Goal: Task Accomplishment & Management: Complete application form

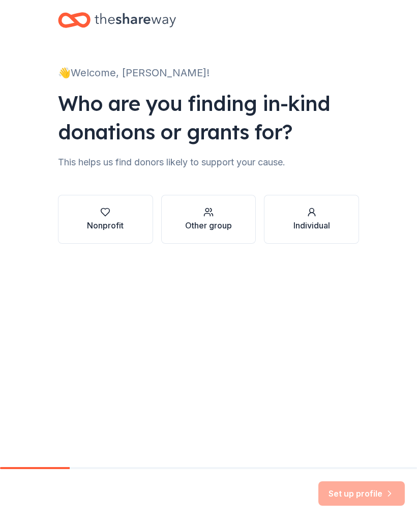
click at [113, 221] on div "Nonprofit" at bounding box center [105, 225] width 37 height 12
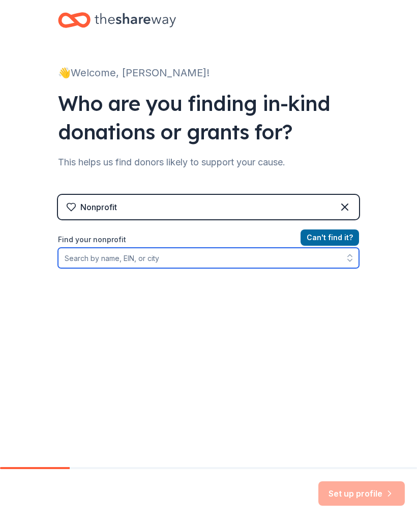
click at [138, 257] on input "Find your nonprofit" at bounding box center [208, 258] width 301 height 20
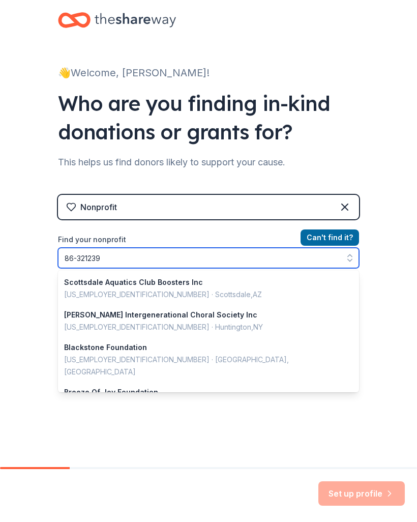
type input "[US_EMPLOYER_IDENTIFICATION_NUMBER]"
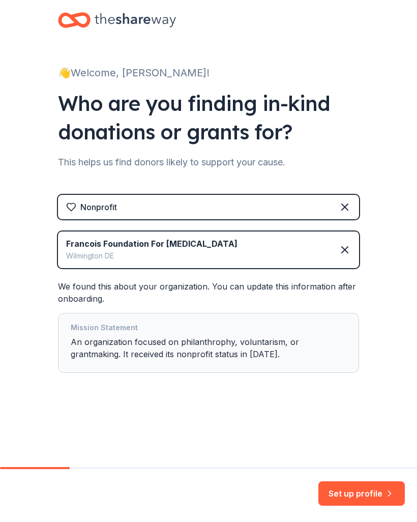
click at [366, 493] on button "Set up profile" at bounding box center [361, 493] width 86 height 24
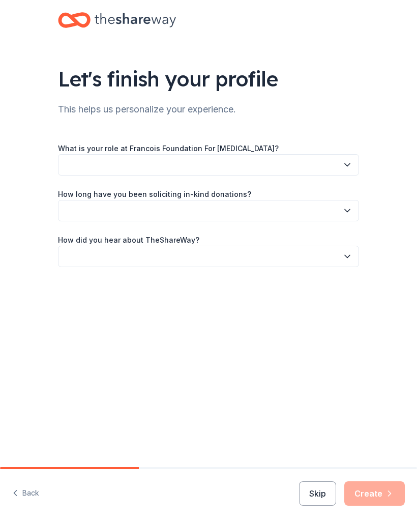
click at [350, 167] on icon "button" at bounding box center [347, 165] width 10 height 10
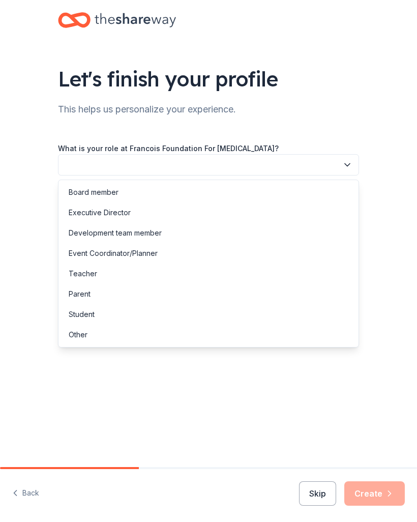
click at [102, 190] on div "Board member" at bounding box center [94, 192] width 50 height 12
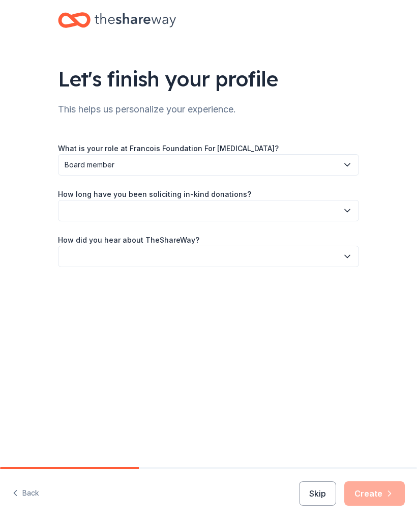
click at [347, 216] on button "button" at bounding box center [208, 210] width 301 height 21
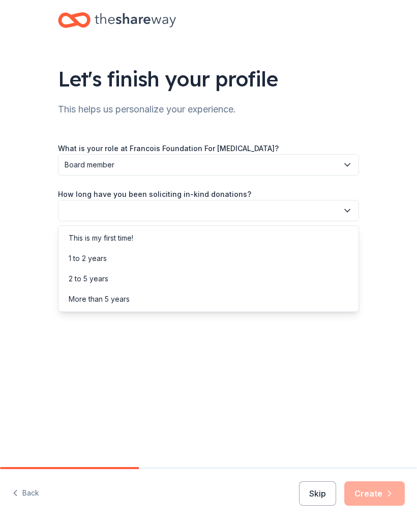
click at [118, 238] on div "This is my first time!" at bounding box center [101, 238] width 65 height 12
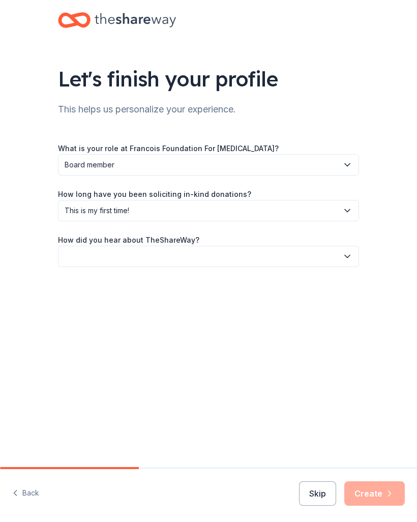
click at [341, 262] on button "button" at bounding box center [208, 256] width 301 height 21
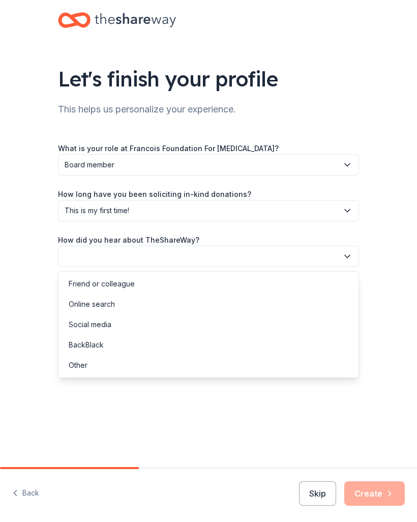
click at [116, 284] on div "Friend or colleague" at bounding box center [102, 284] width 66 height 12
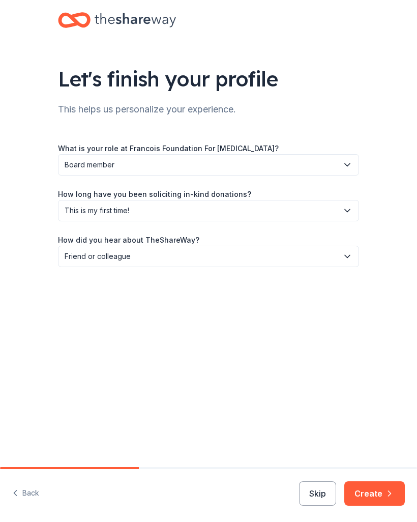
click at [382, 493] on button "Create" at bounding box center [374, 493] width 61 height 24
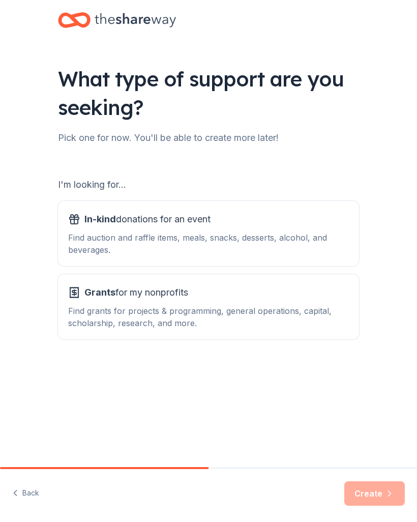
click at [209, 312] on div "Find grants for projects & programming, general operations, capital, scholarshi…" at bounding box center [208, 317] width 281 height 24
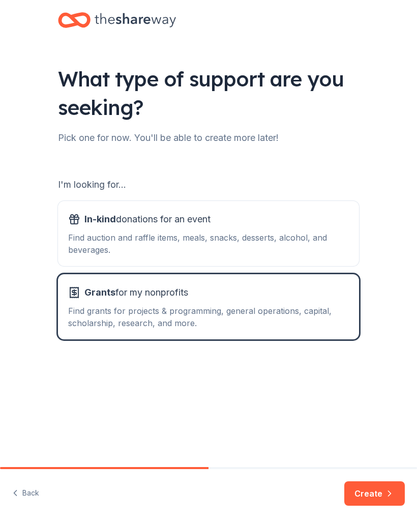
click at [381, 489] on button "Create" at bounding box center [374, 493] width 61 height 24
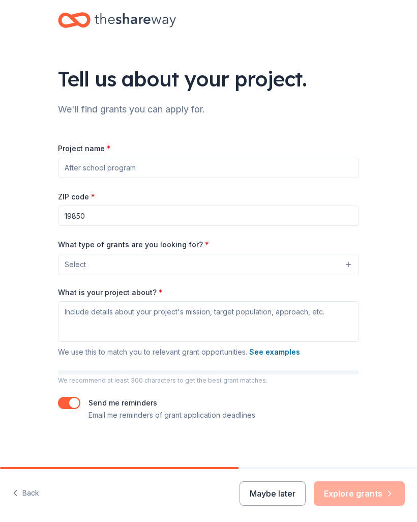
click at [154, 169] on input "Project name *" at bounding box center [208, 168] width 301 height 20
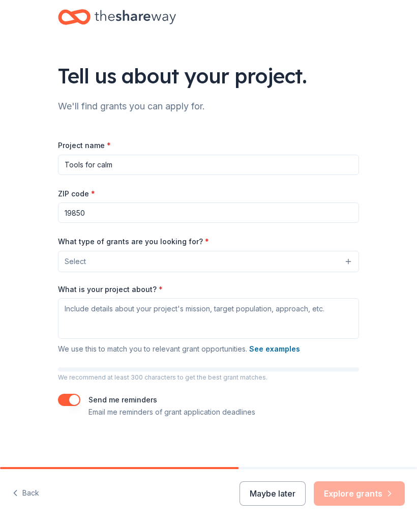
scroll to position [4, 0]
type input "Tools for calm"
click at [346, 264] on button "Select" at bounding box center [208, 261] width 301 height 21
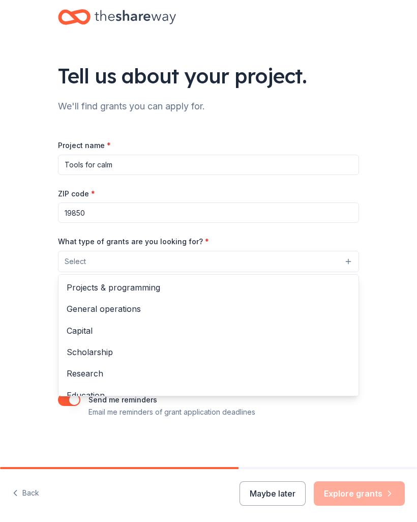
scroll to position [0, 0]
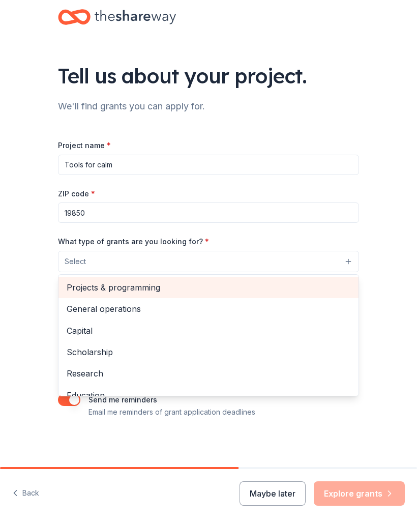
click at [145, 289] on span "Projects & programming" at bounding box center [209, 287] width 284 height 13
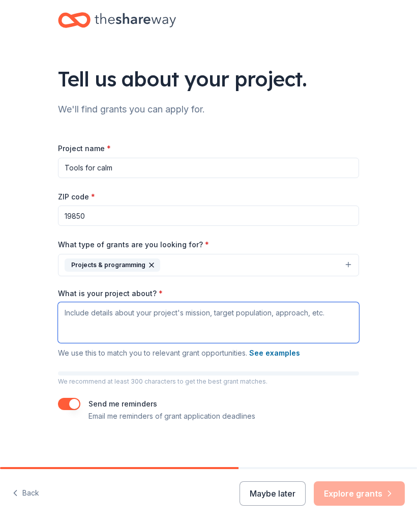
click at [103, 321] on textarea "What is your project about? *" at bounding box center [208, 322] width 301 height 41
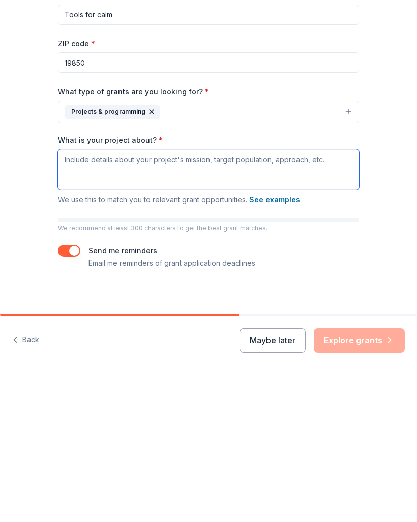
paste textarea "The Tools for Calm project is an innovative program developed by the Francois F…"
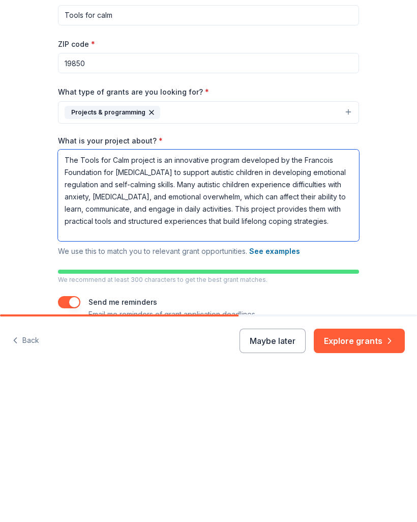
type textarea "The Tools for Calm project is an innovative program developed by the Francois F…"
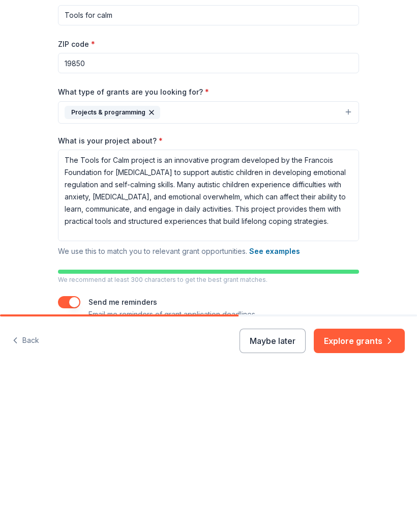
click at [345, 254] on button "Projects & programming" at bounding box center [208, 265] width 301 height 22
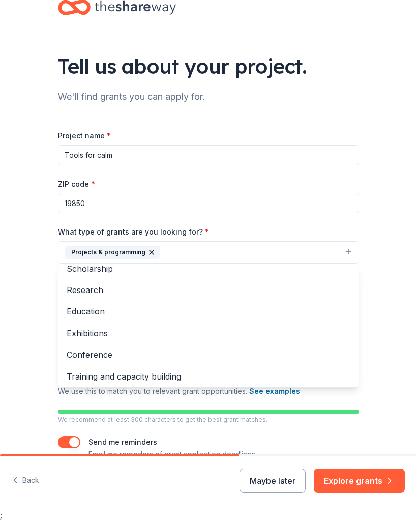
scroll to position [43, 0]
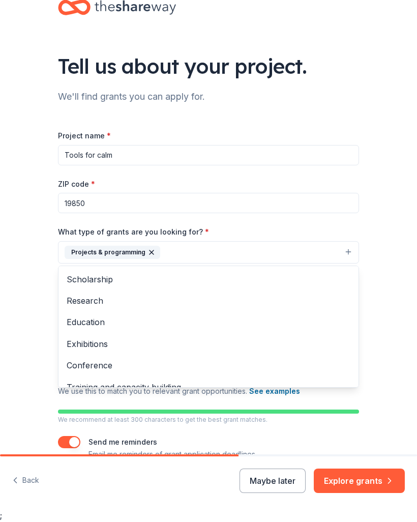
click at [91, 325] on span "Education" at bounding box center [209, 322] width 284 height 13
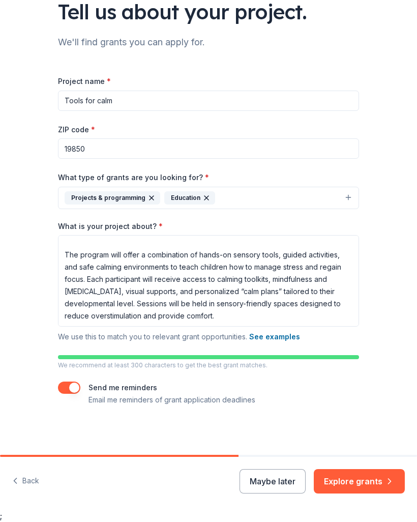
scroll to position [76, 0]
click at [360, 478] on button "Explore grants" at bounding box center [359, 481] width 91 height 24
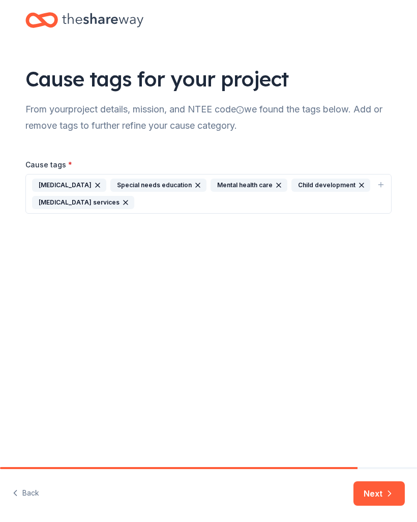
click at [376, 491] on button "Next" at bounding box center [378, 493] width 51 height 24
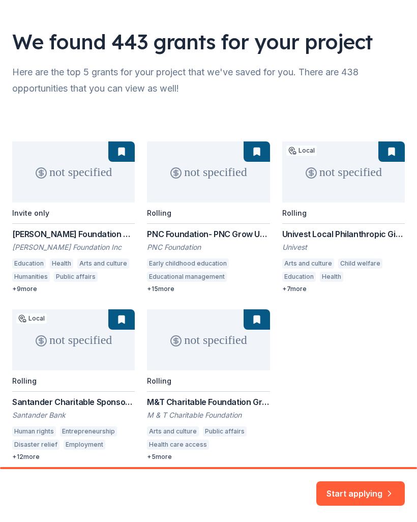
scroll to position [38, 0]
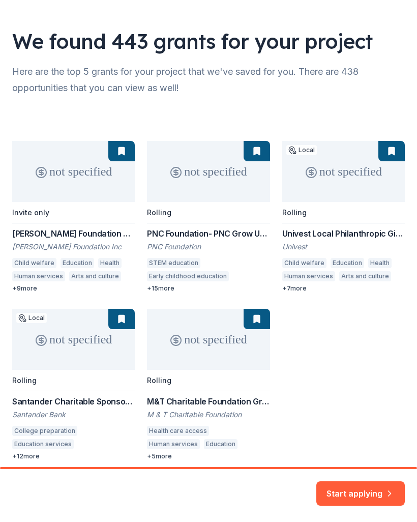
click at [365, 493] on button "Start applying" at bounding box center [360, 487] width 88 height 24
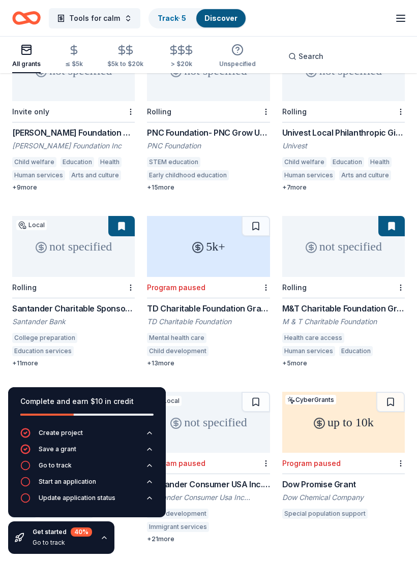
scroll to position [144, 0]
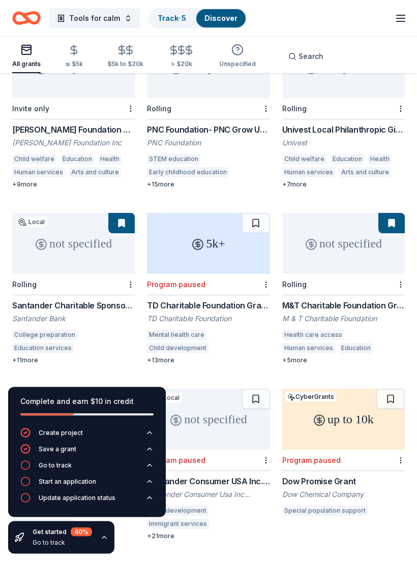
click at [355, 256] on div "not specified" at bounding box center [343, 244] width 123 height 61
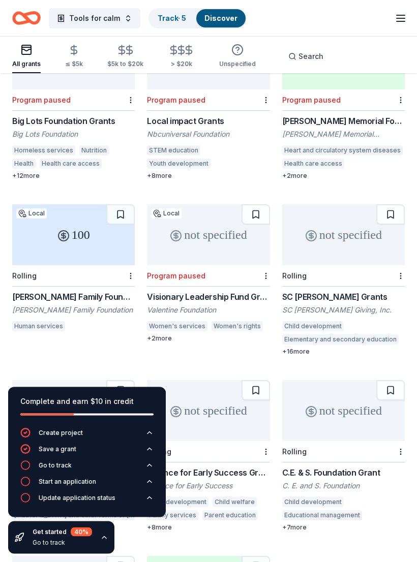
scroll to position [681, 0]
click at [65, 291] on div "[PERSON_NAME] Family Foundation Grant" at bounding box center [73, 297] width 123 height 12
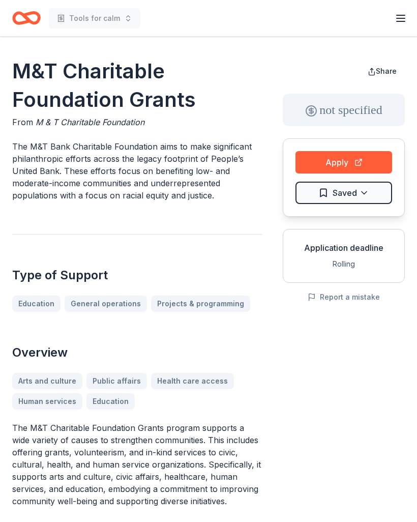
click at [339, 160] on button "Apply" at bounding box center [343, 162] width 97 height 22
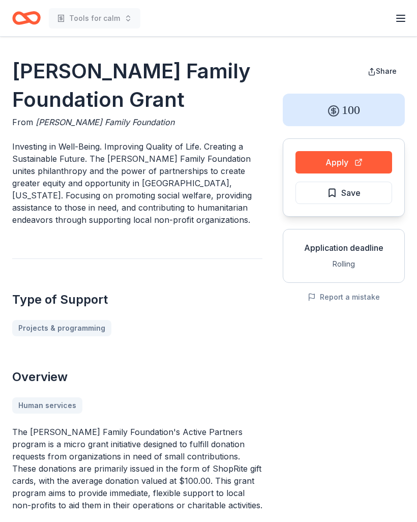
click at [348, 164] on button "Apply" at bounding box center [343, 162] width 97 height 22
